Goal: Task Accomplishment & Management: Use online tool/utility

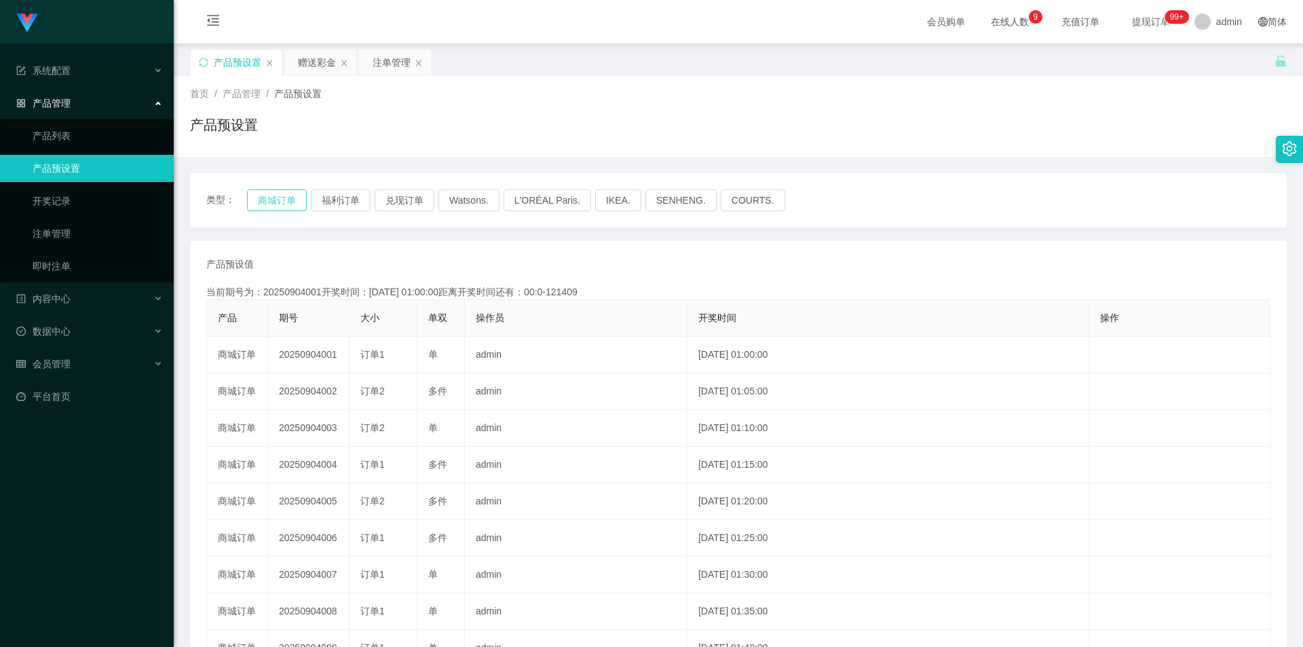
click at [265, 202] on button "商城订单" at bounding box center [277, 200] width 60 height 22
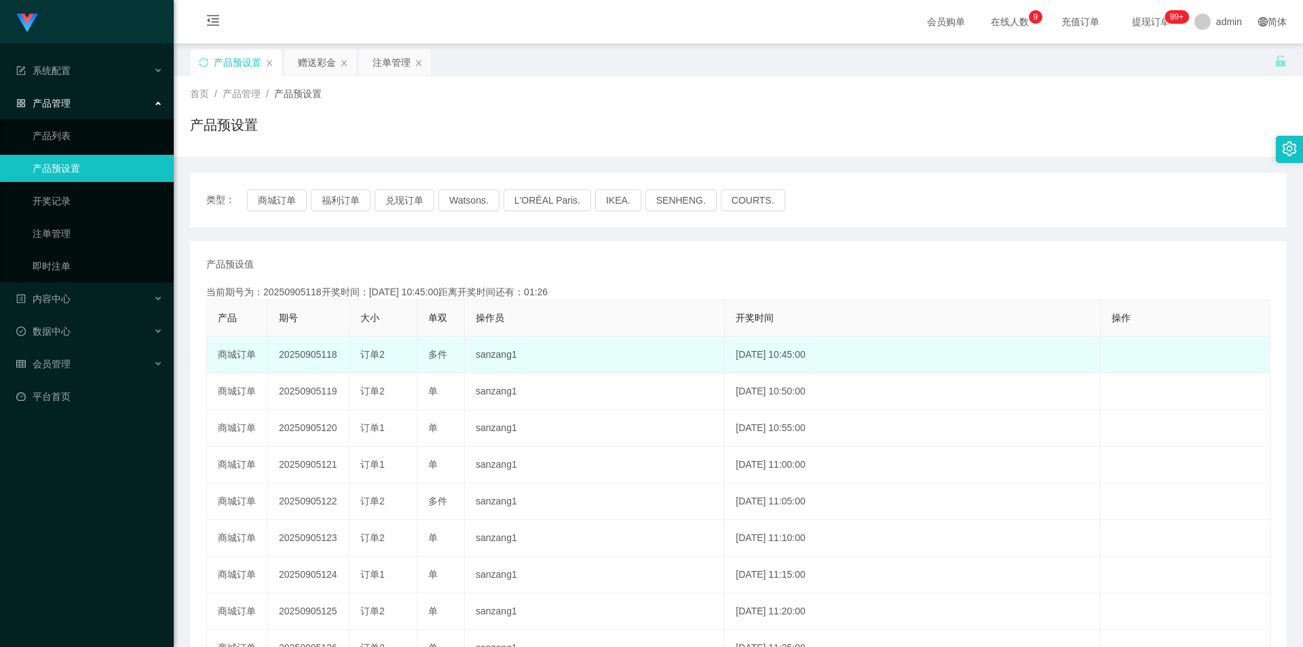
click at [315, 357] on td "20250905118" at bounding box center [308, 355] width 81 height 37
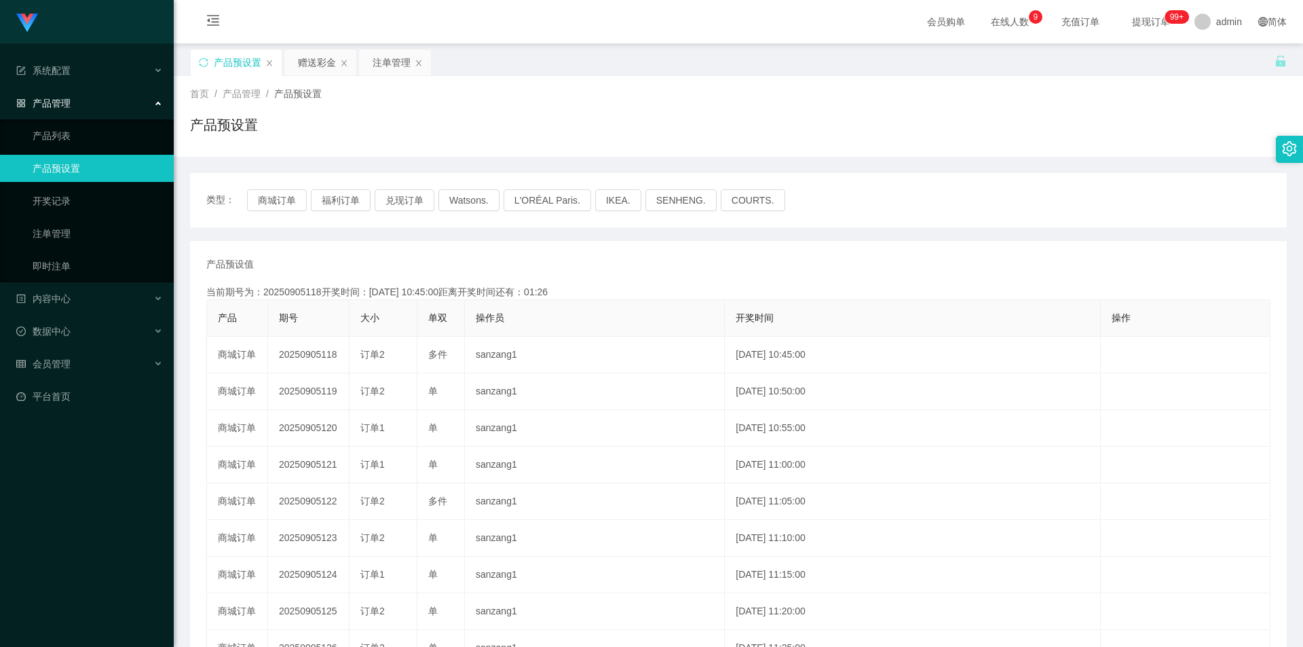
copy td "20250905118"
click at [337, 193] on button "福利订单" at bounding box center [341, 200] width 60 height 22
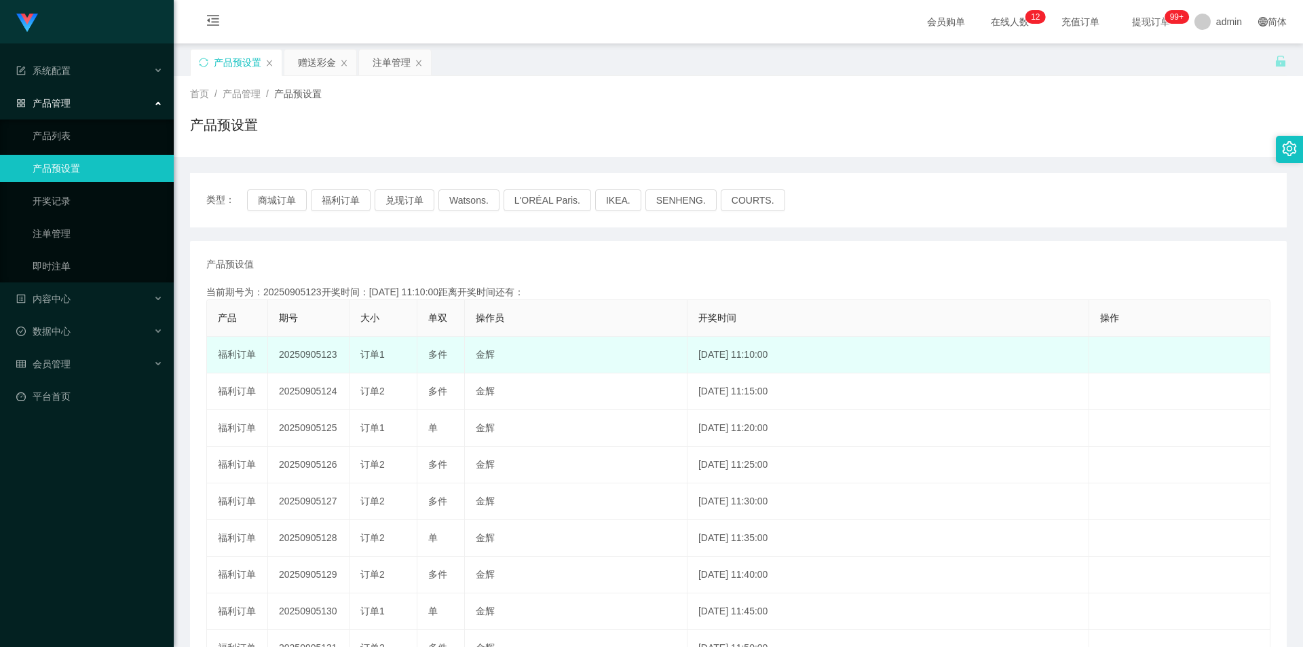
click at [320, 355] on td "20250905123" at bounding box center [308, 355] width 81 height 37
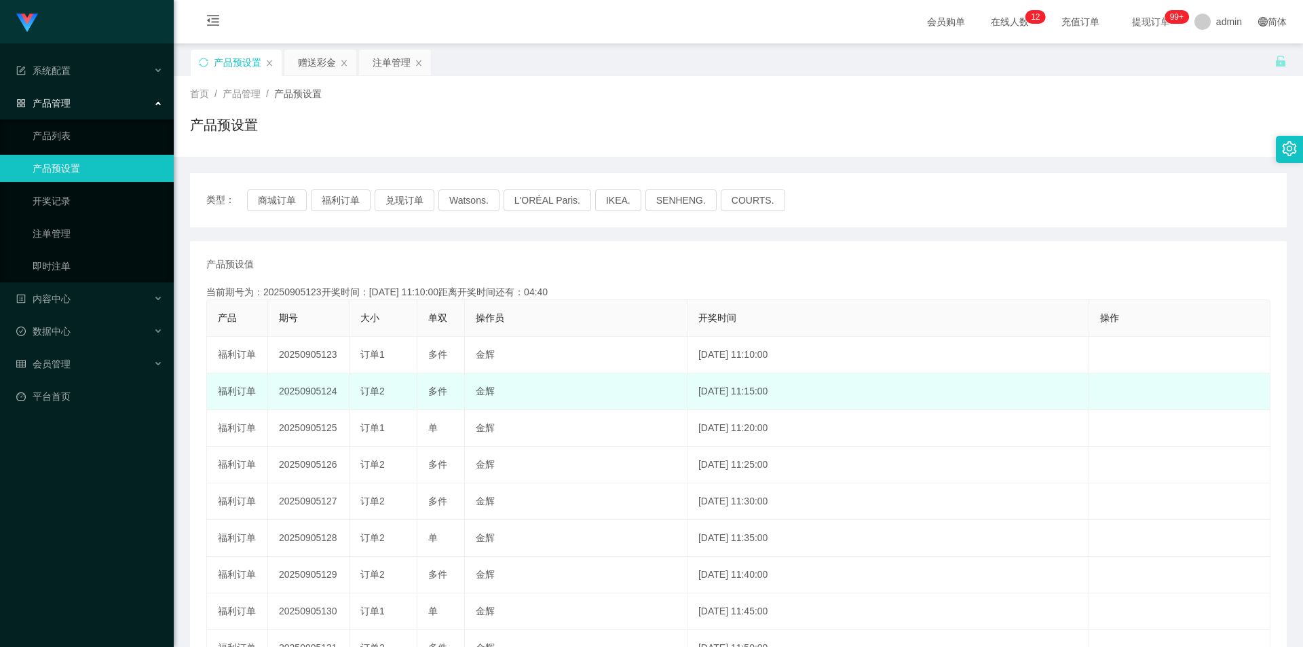
copy td "20250905123"
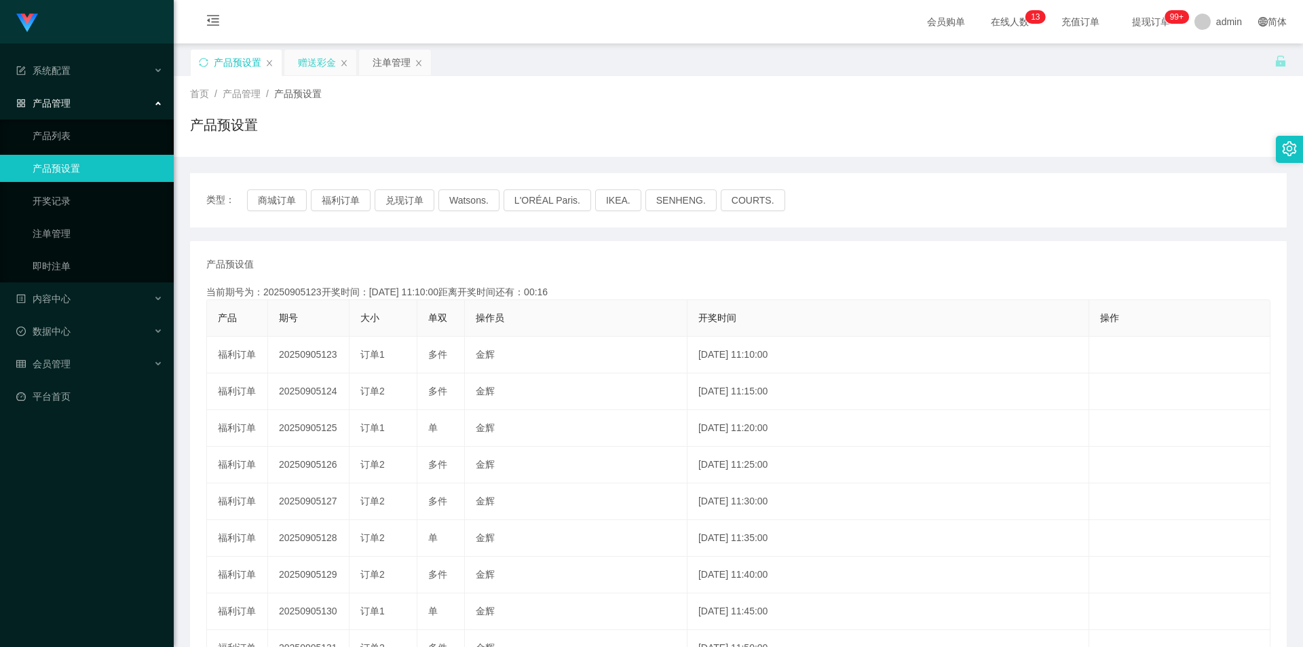
click at [315, 56] on div "赠送彩金" at bounding box center [317, 63] width 38 height 26
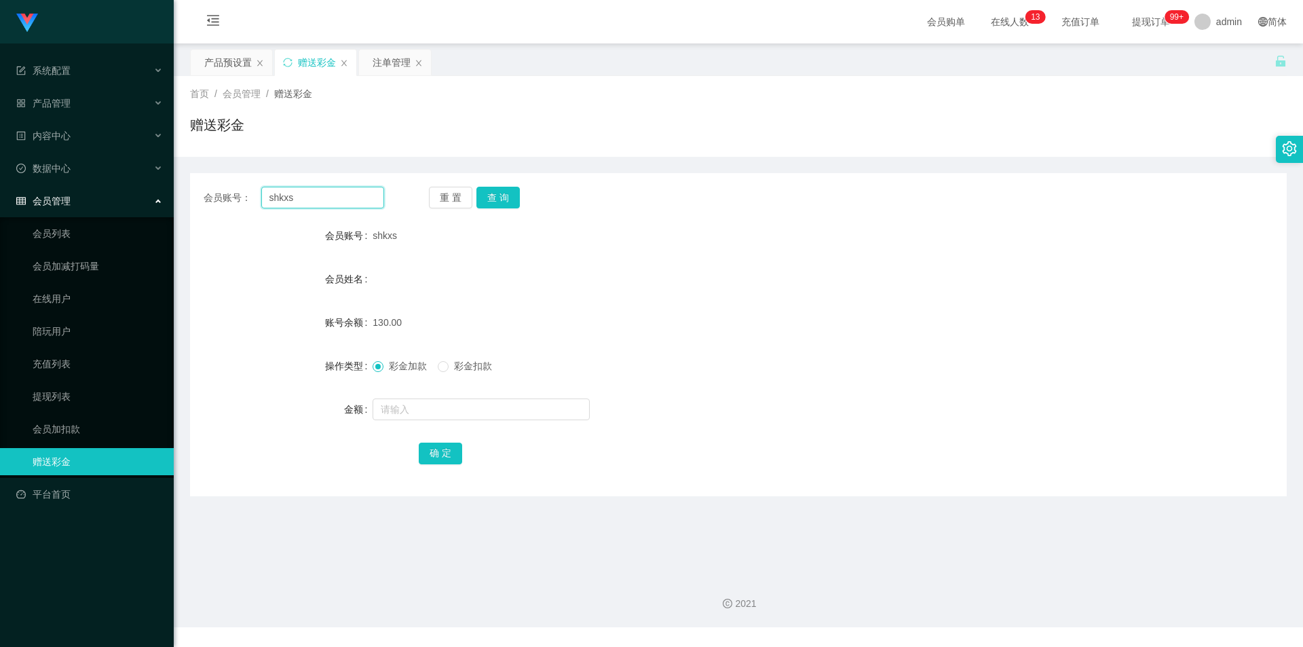
drag, startPoint x: 212, startPoint y: 202, endPoint x: 172, endPoint y: 202, distance: 40.0
click at [172, 202] on section "Jingdong工作台代理端 系统配置 产品管理 产品列表 产品预设置 开奖记录 注单管理 即时注单 内容中心 数据中心 会员管理 会员列表 会员加减打码量 …" at bounding box center [651, 313] width 1303 height 627
type input "80662830"
click at [511, 202] on button "查 询" at bounding box center [497, 198] width 43 height 22
click at [418, 405] on input "text" at bounding box center [481, 409] width 217 height 22
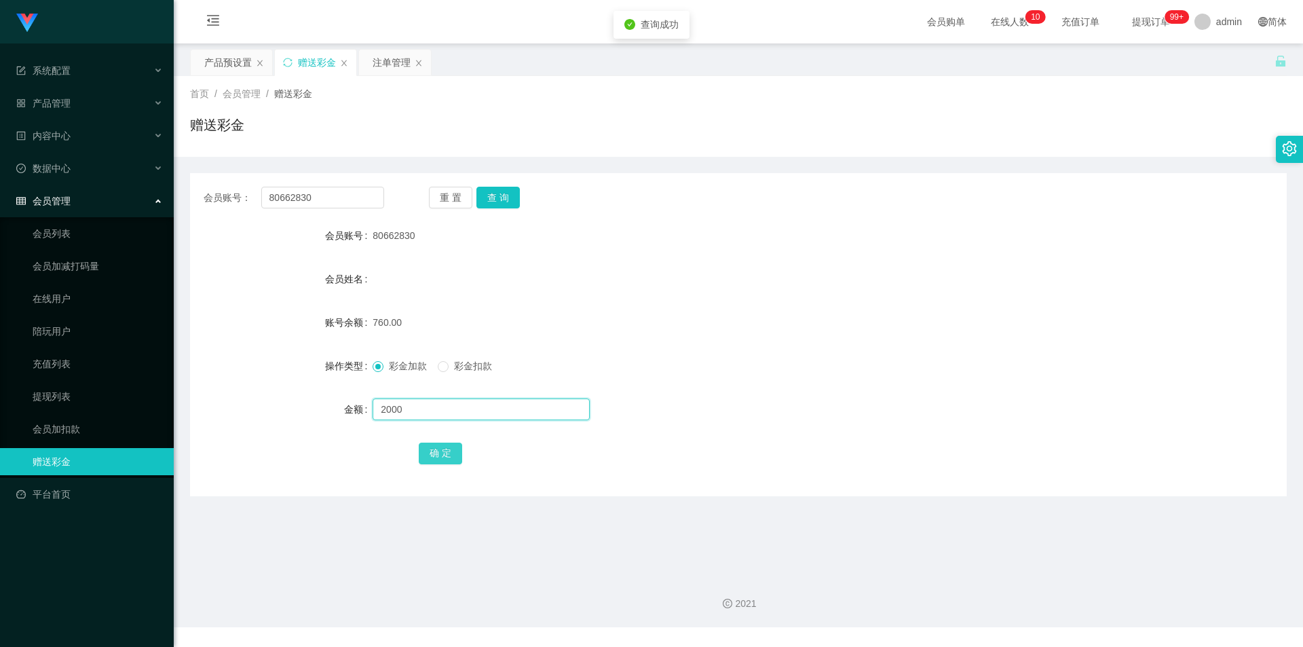
type input "2000"
click at [446, 451] on button "确 定" at bounding box center [440, 453] width 43 height 22
click at [410, 411] on input "text" at bounding box center [481, 409] width 217 height 22
type input "1000"
click at [444, 457] on button "确 定" at bounding box center [440, 453] width 43 height 22
